Goal: Task Accomplishment & Management: Manage account settings

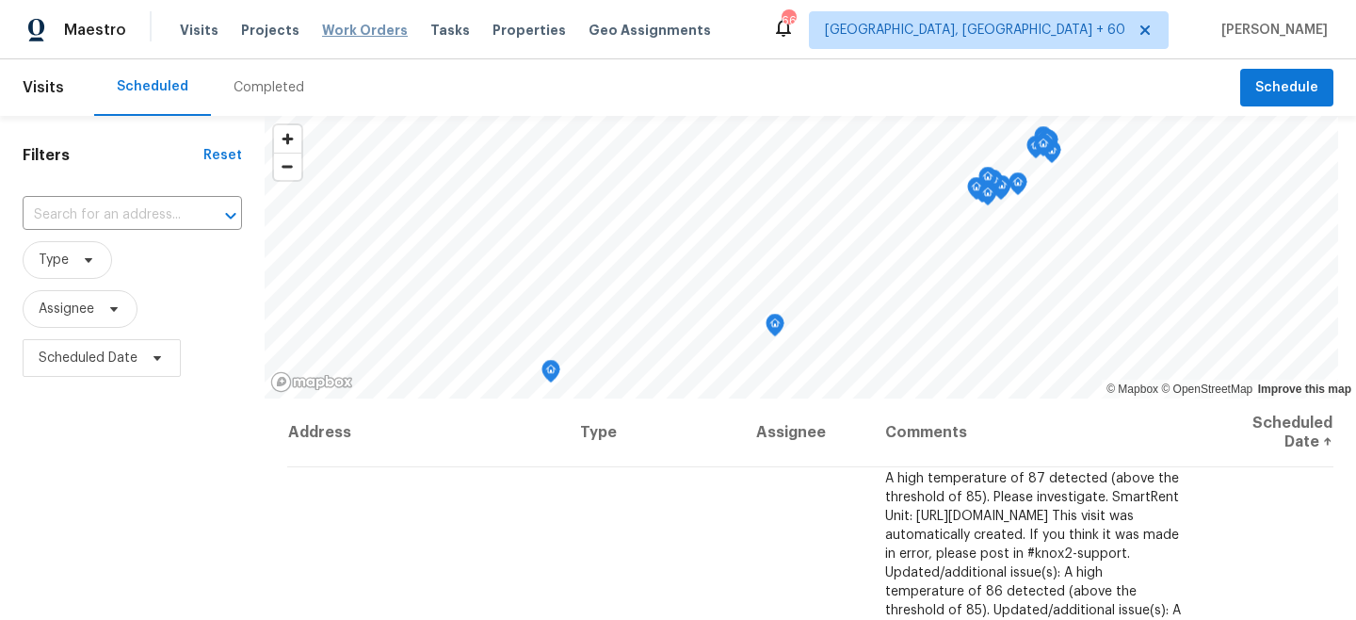
click at [358, 29] on span "Work Orders" at bounding box center [365, 30] width 86 height 19
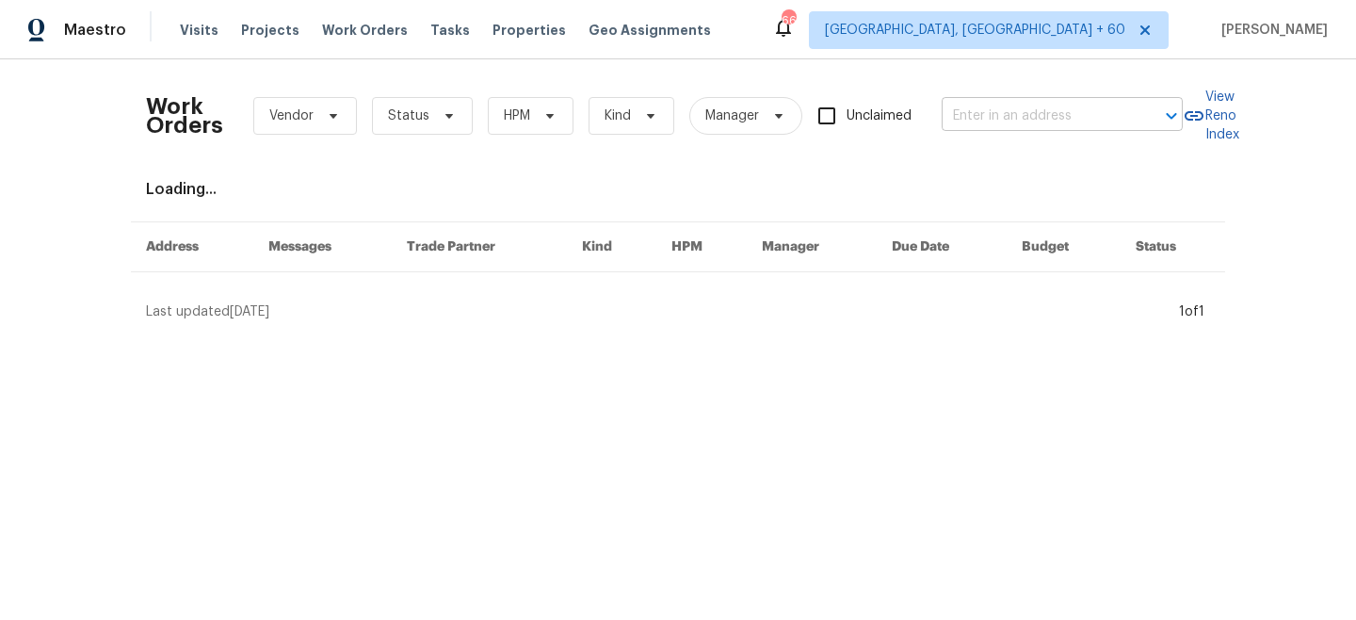
click at [1021, 111] on input "text" at bounding box center [1036, 116] width 188 height 29
paste input "[STREET_ADDRESS][PERSON_NAME][US_STATE]"
type input "[STREET_ADDRESS][PERSON_NAME][US_STATE]"
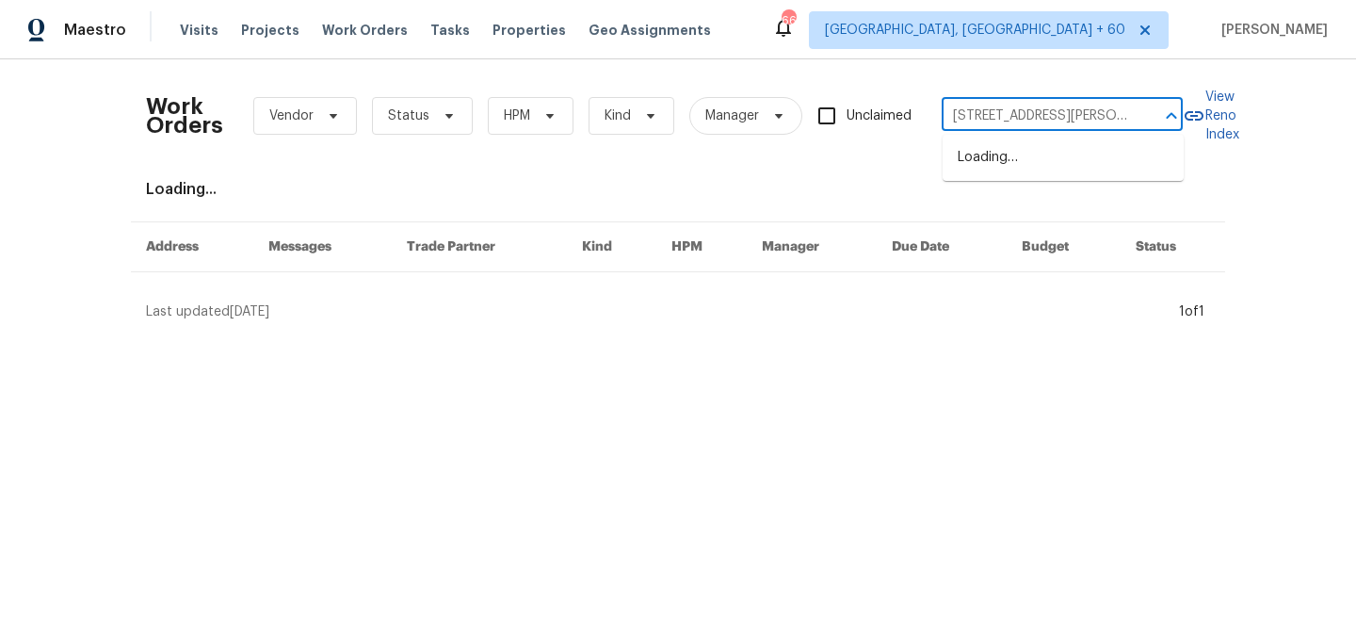
scroll to position [0, 69]
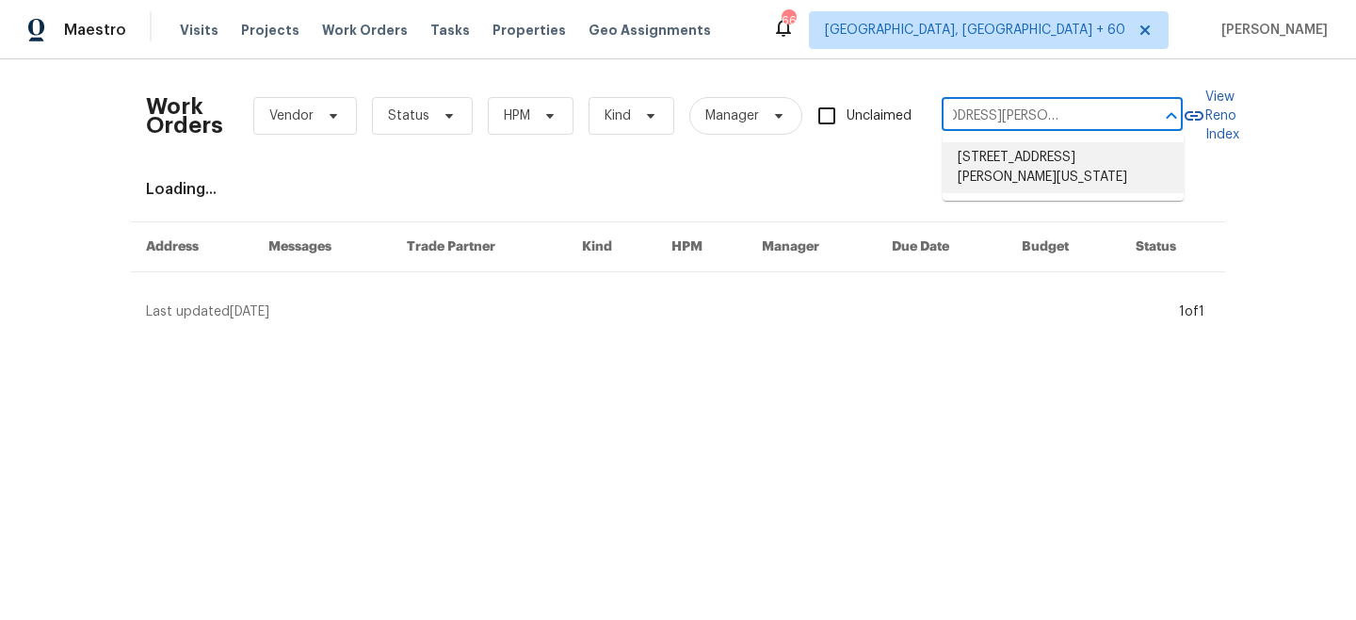
click at [1030, 170] on li "[STREET_ADDRESS][PERSON_NAME][US_STATE]" at bounding box center [1063, 167] width 241 height 51
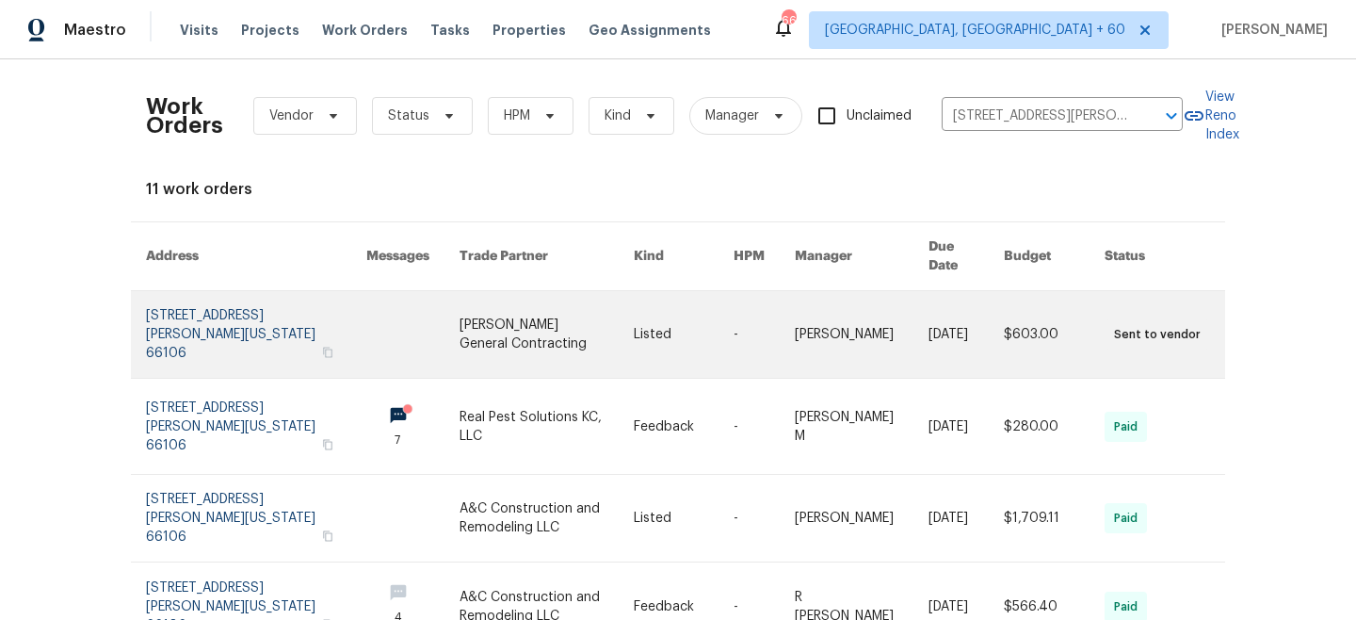
click at [681, 304] on link at bounding box center [684, 334] width 100 height 87
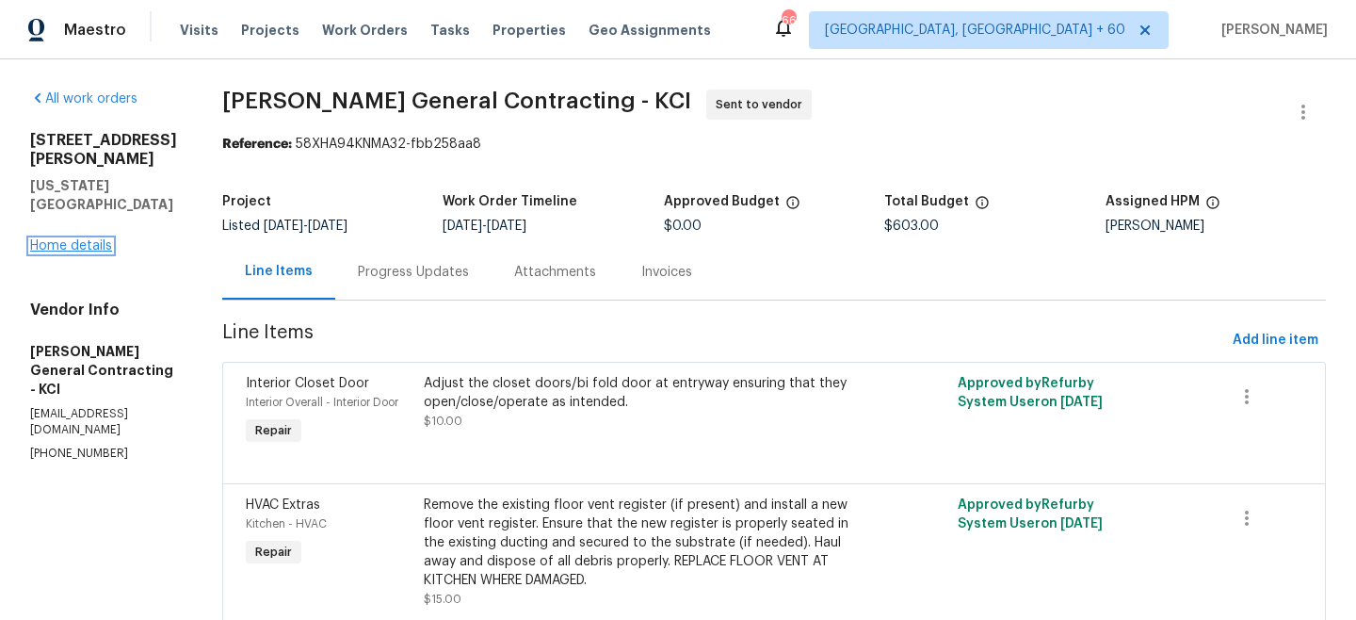
click at [59, 239] on link "Home details" at bounding box center [71, 245] width 82 height 13
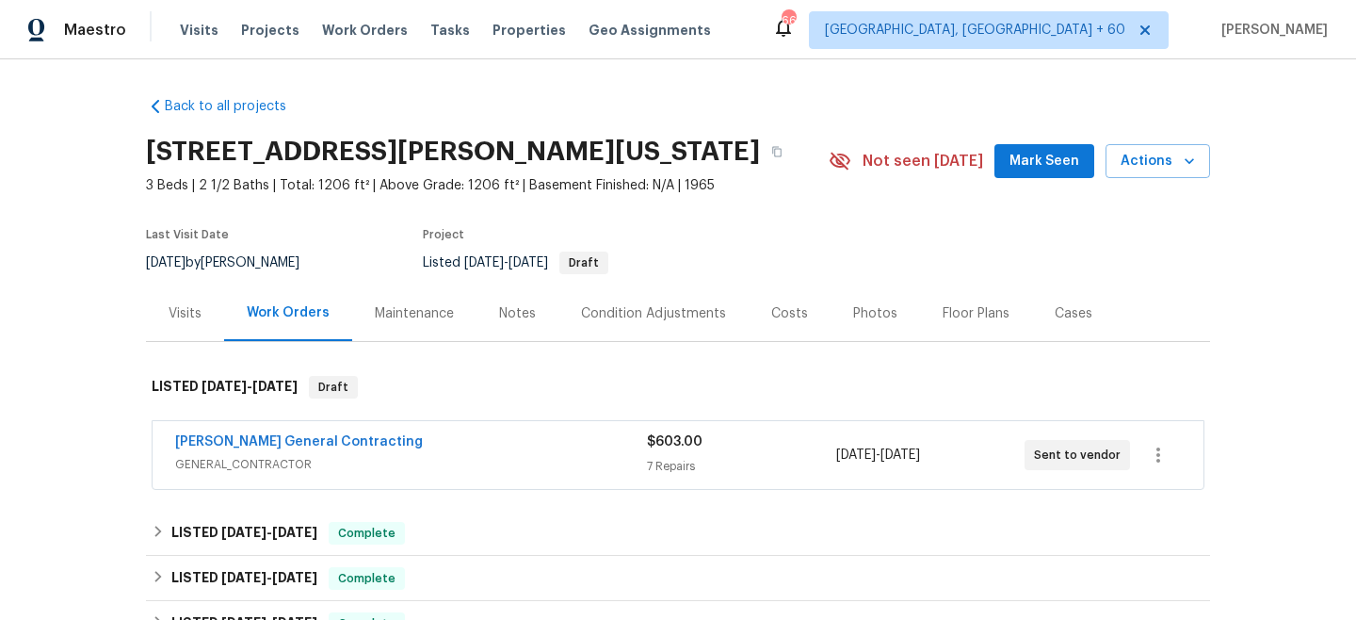
click at [411, 317] on div "Maintenance" at bounding box center [414, 313] width 79 height 19
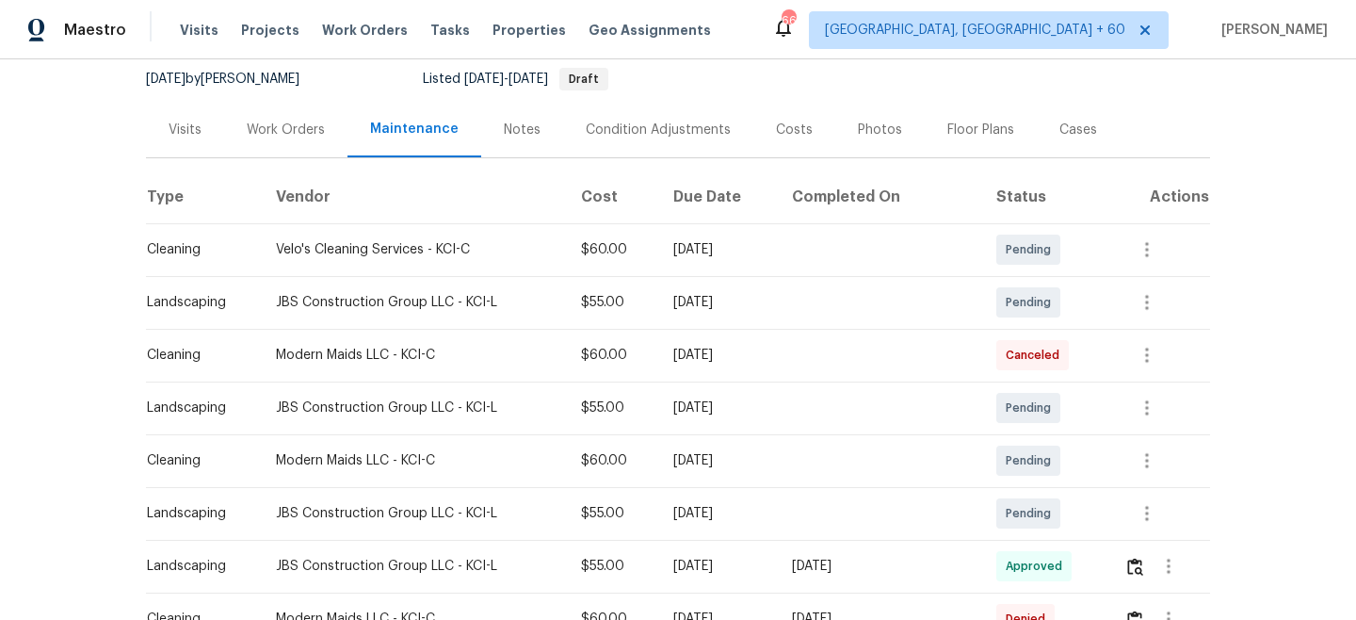
scroll to position [186, 0]
click at [1151, 465] on icon "button" at bounding box center [1147, 458] width 23 height 23
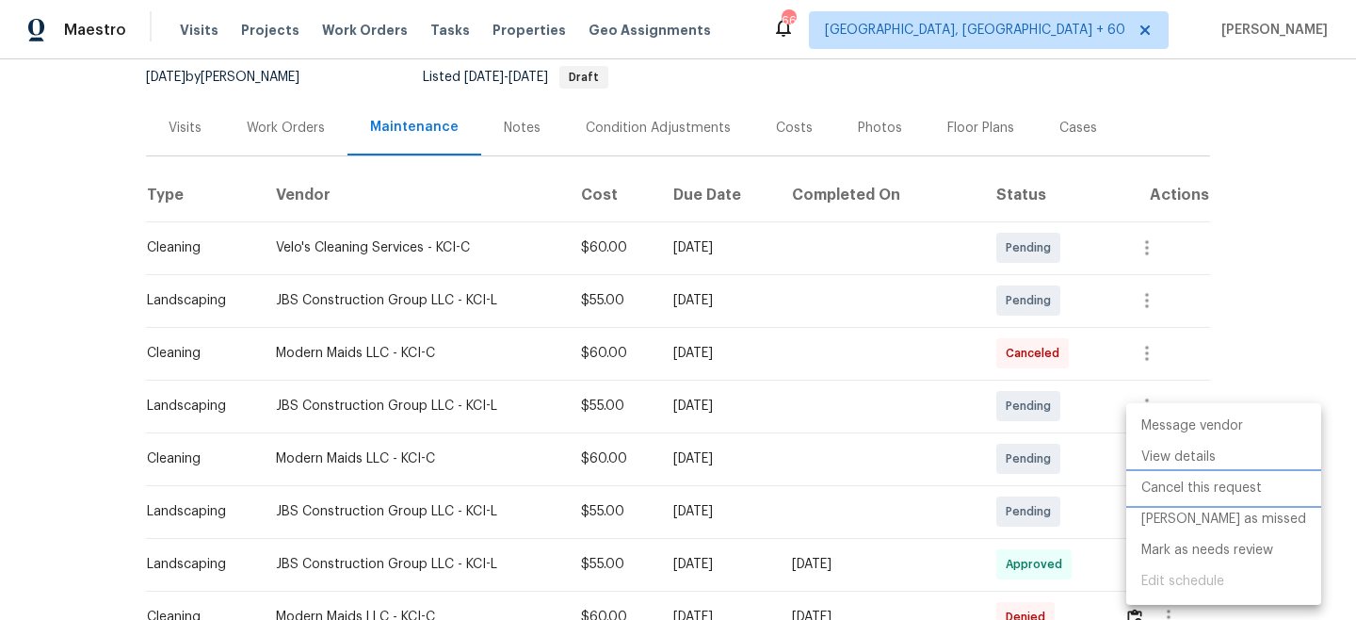
click at [1180, 494] on li "Cancel this request" at bounding box center [1224, 488] width 195 height 31
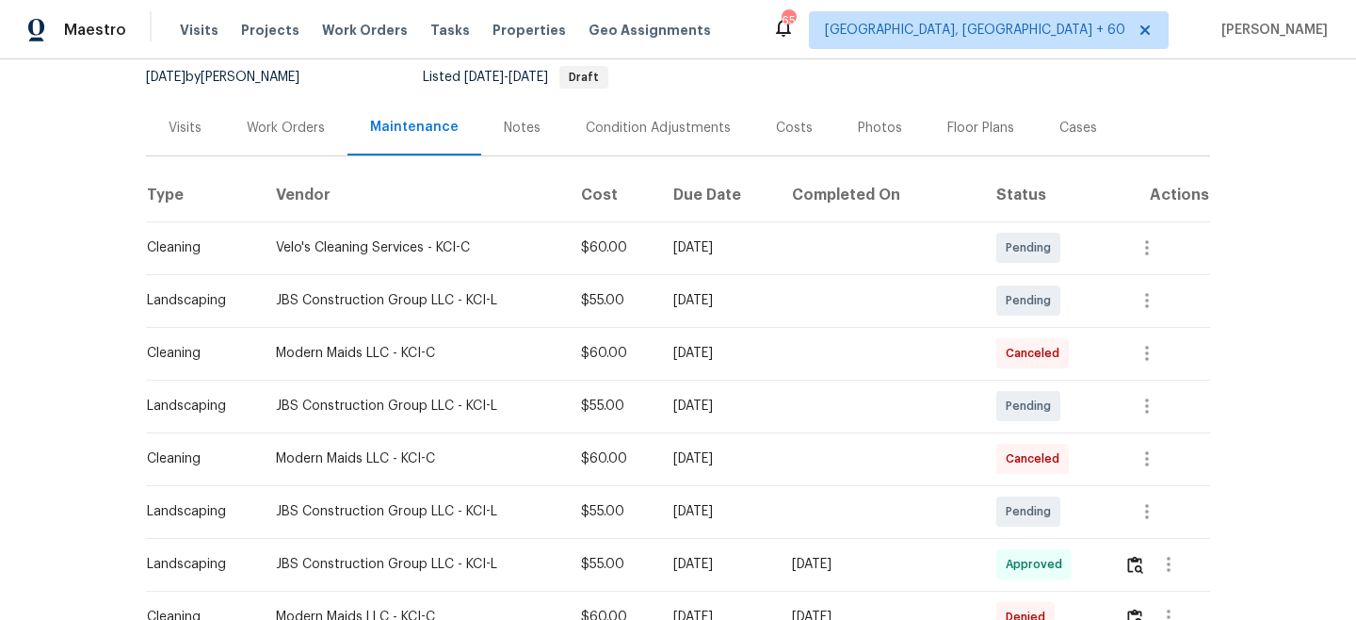
click at [361, 19] on div "Visits Projects Work Orders Tasks Properties Geo Assignments" at bounding box center [457, 30] width 554 height 38
click at [361, 30] on span "Work Orders" at bounding box center [365, 30] width 86 height 19
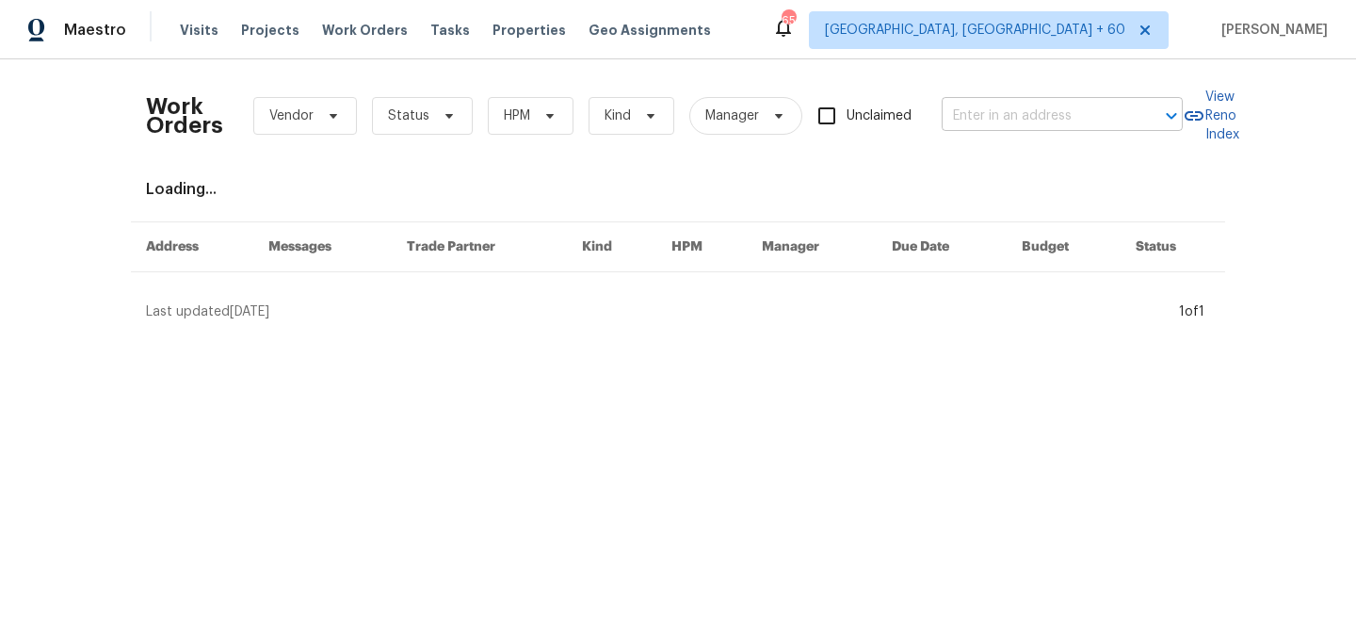
click at [1064, 120] on input "text" at bounding box center [1036, 116] width 188 height 29
paste input "[STREET_ADDRESS]"
type input "[STREET_ADDRESS]"
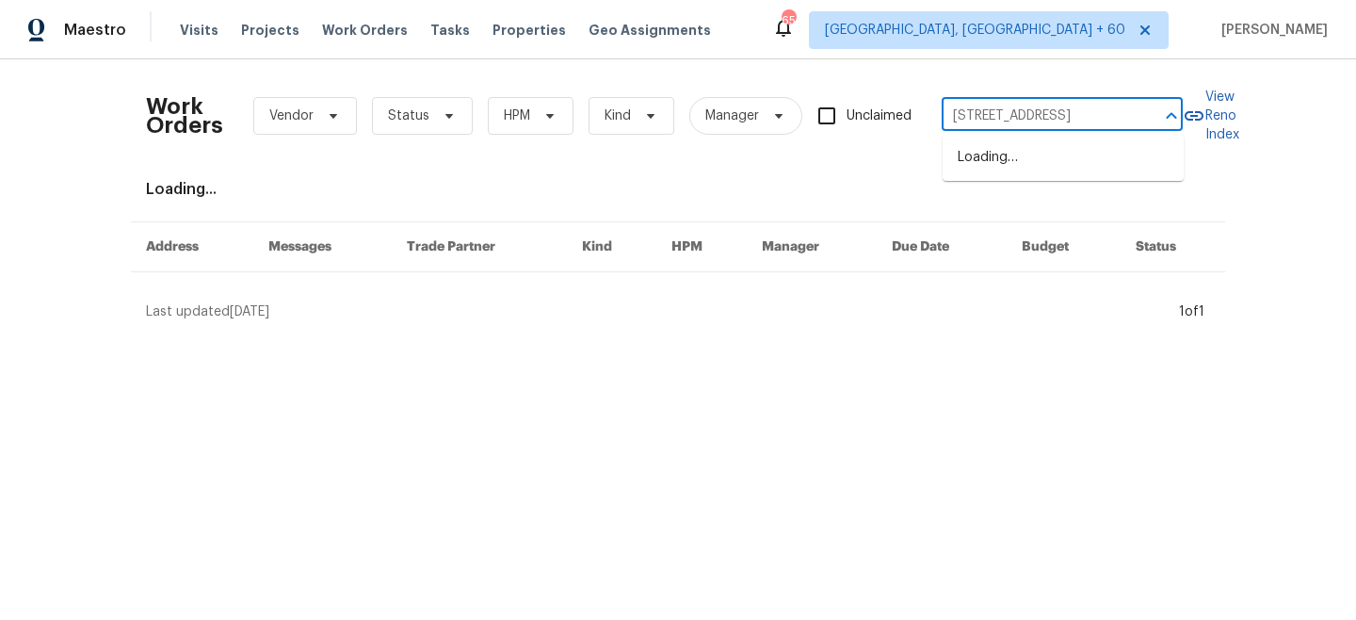
scroll to position [0, 64]
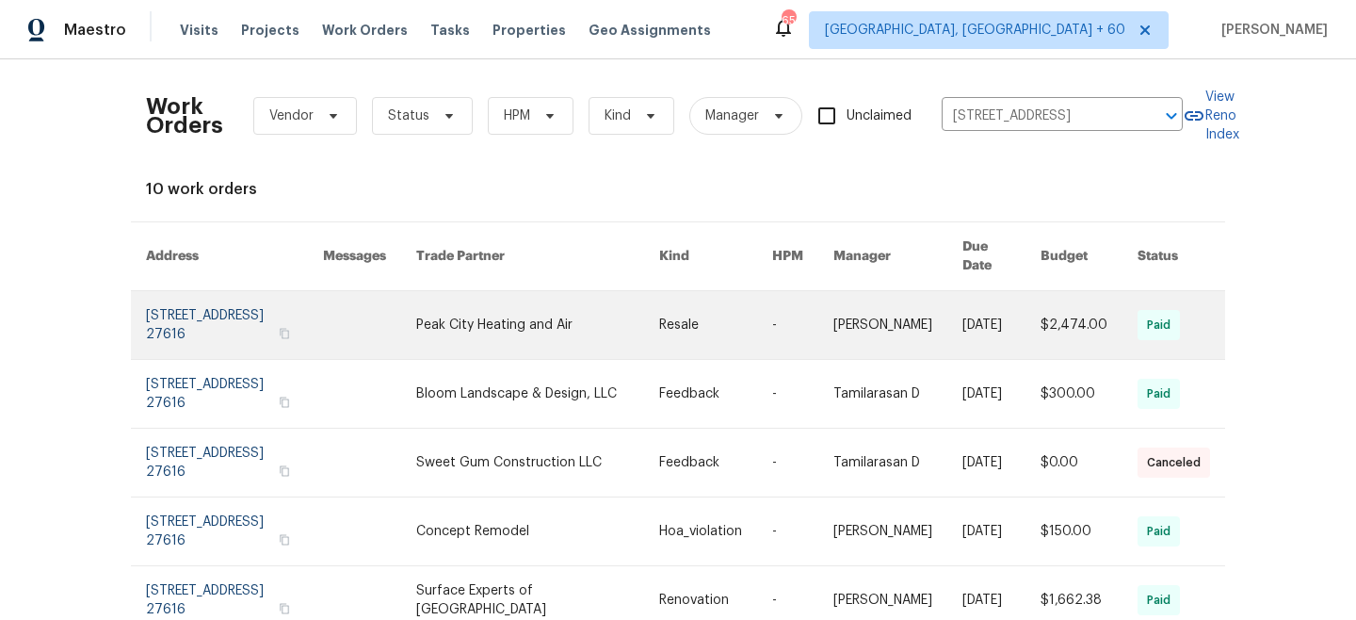
click at [659, 316] on link at bounding box center [715, 325] width 113 height 68
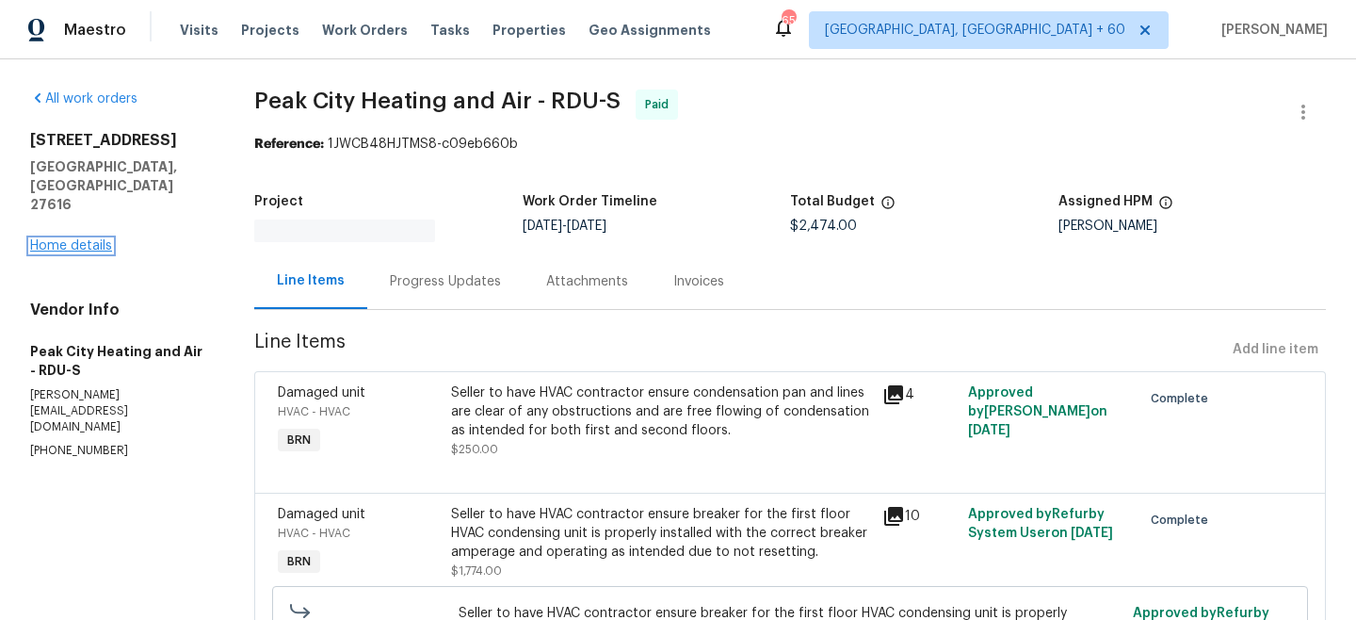
click at [58, 239] on link "Home details" at bounding box center [71, 245] width 82 height 13
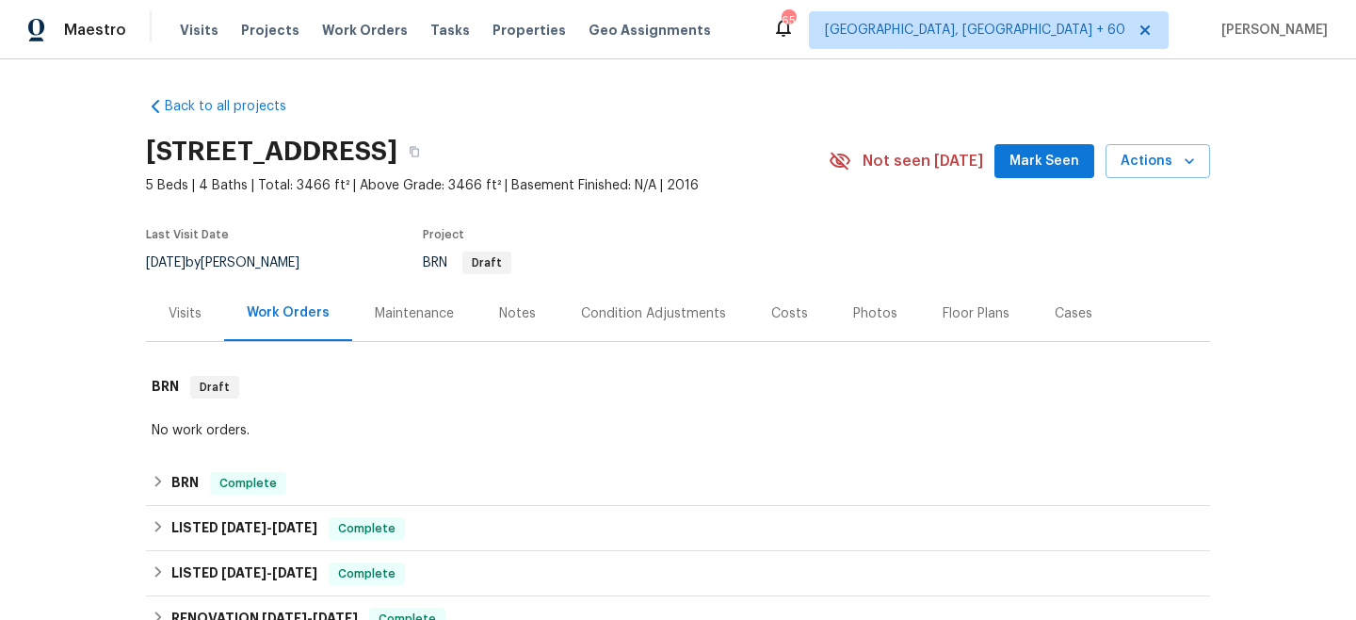
click at [388, 322] on div "Maintenance" at bounding box center [414, 313] width 124 height 56
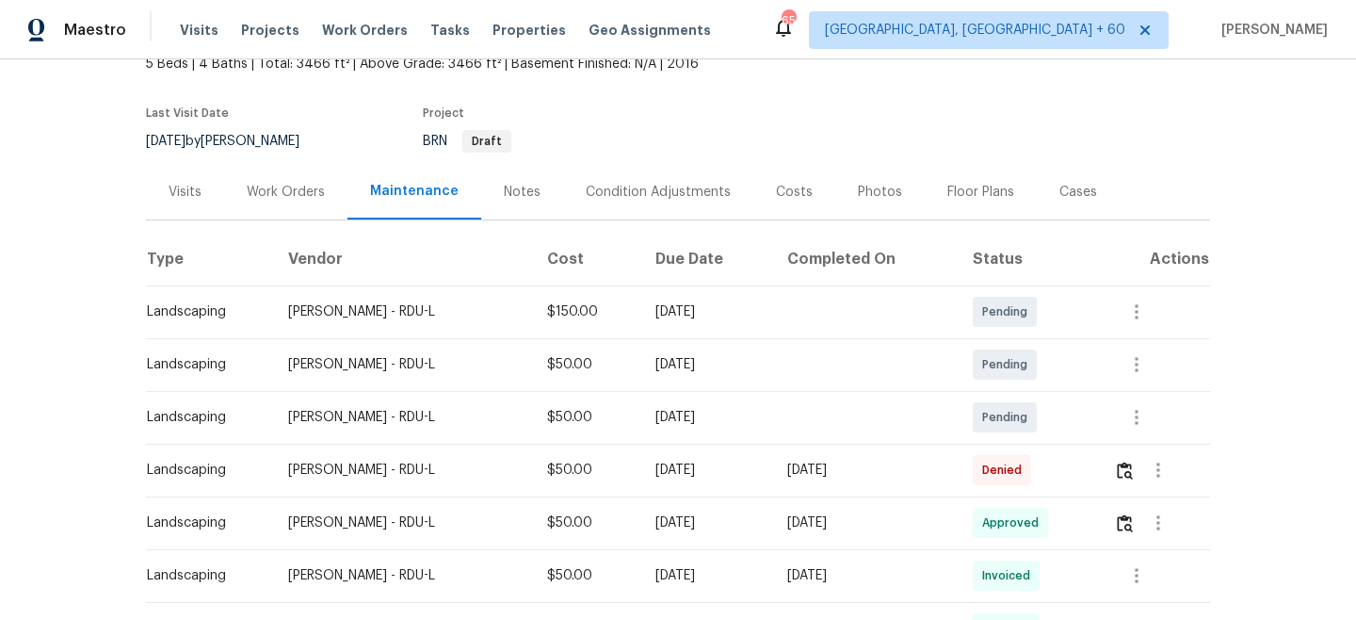
scroll to position [157, 0]
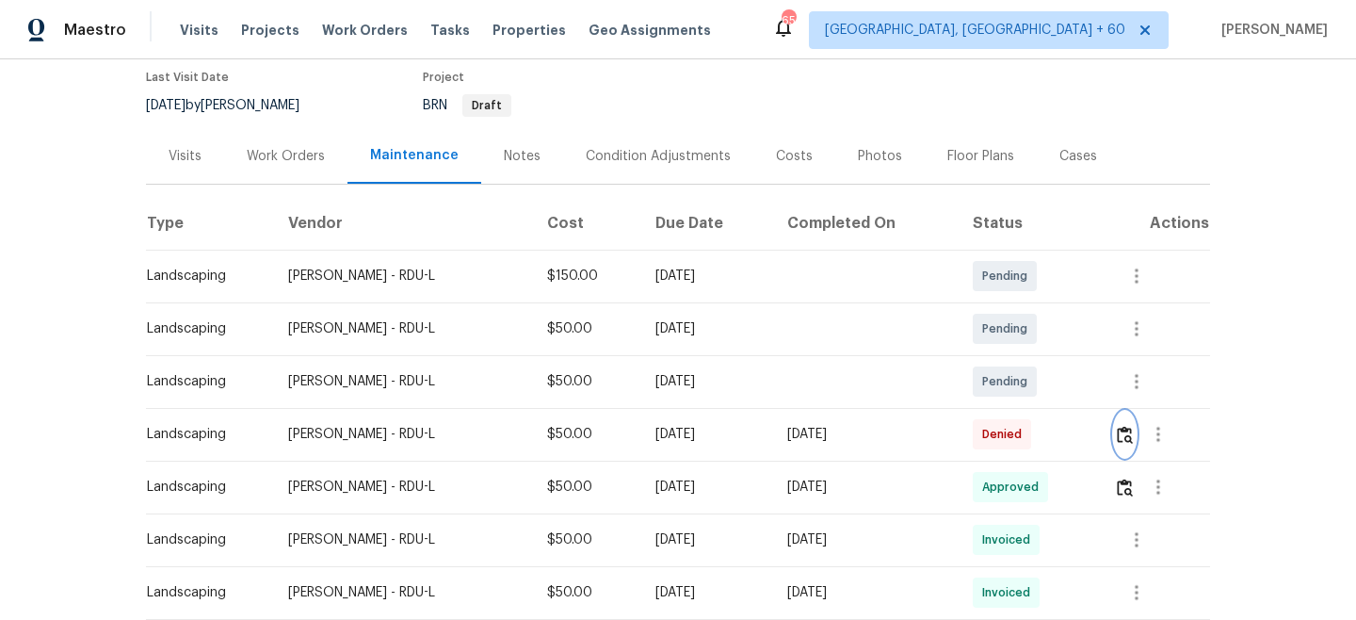
click at [1133, 427] on img "button" at bounding box center [1125, 435] width 16 height 18
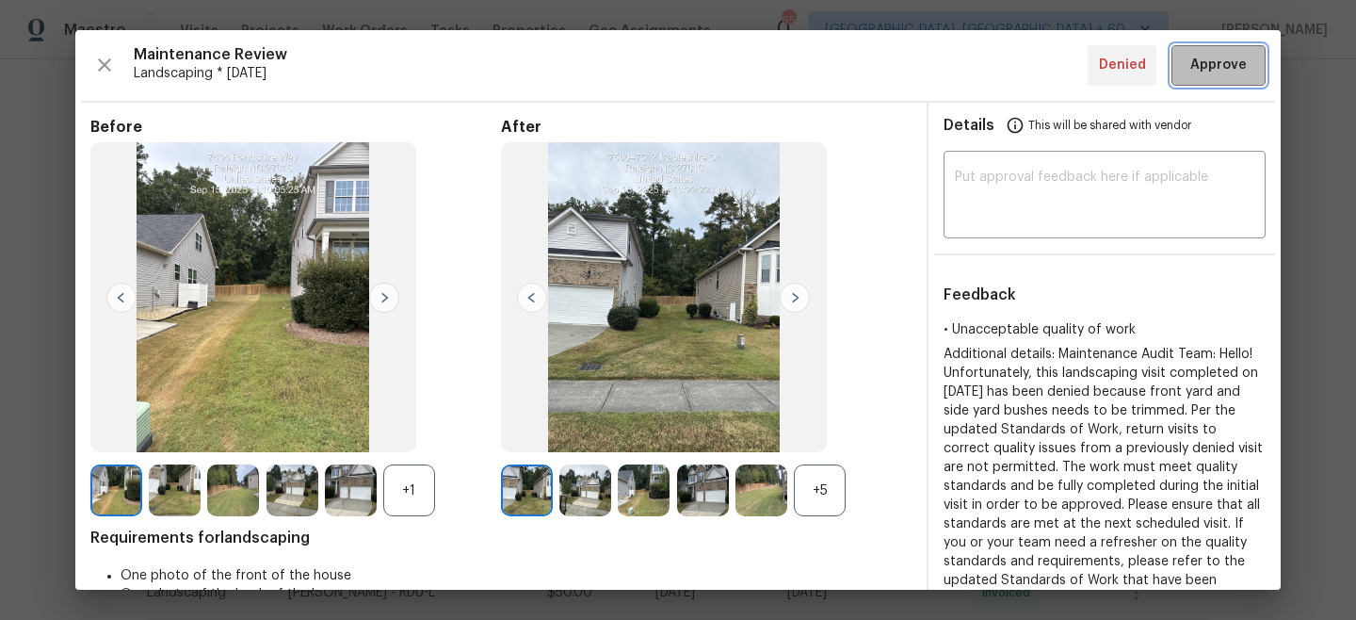
click at [1216, 79] on button "Approve" at bounding box center [1219, 65] width 94 height 41
